Goal: Check status: Check status

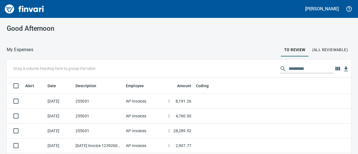
scroll to position [88, 331]
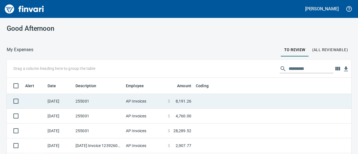
click at [101, 97] on td "255001" at bounding box center [98, 101] width 50 height 15
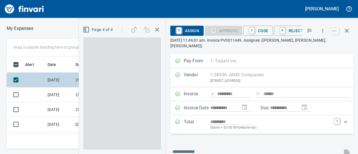
scroll to position [84, 196]
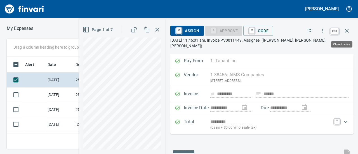
click at [348, 33] on icon "button" at bounding box center [346, 30] width 7 height 7
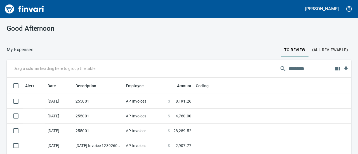
scroll to position [16, 0]
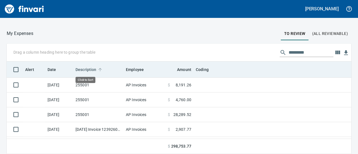
click at [87, 67] on span "Description" at bounding box center [85, 69] width 21 height 7
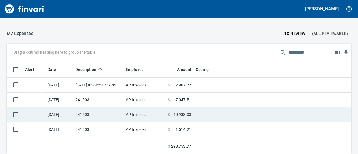
scroll to position [0, 0]
